Goal: Task Accomplishment & Management: Manage account settings

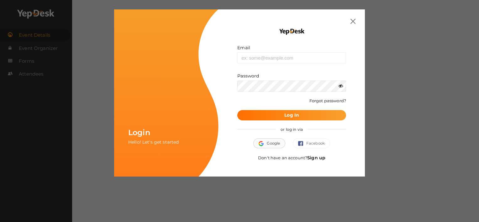
click at [269, 145] on button "Google" at bounding box center [269, 143] width 32 height 10
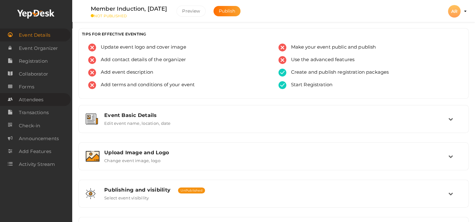
click at [36, 99] on span "Attendees" at bounding box center [31, 99] width 24 height 13
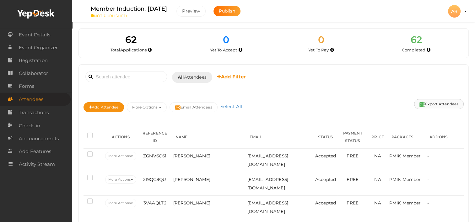
click at [434, 105] on button "Export Attendees" at bounding box center [439, 104] width 50 height 10
